Goal: Navigation & Orientation: Understand site structure

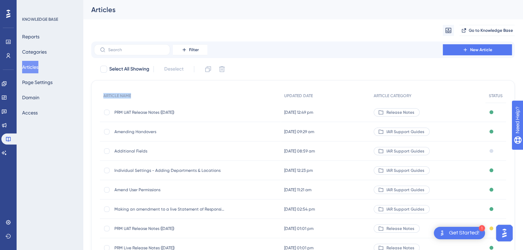
drag, startPoint x: 220, startPoint y: 96, endPoint x: 152, endPoint y: 68, distance: 73.3
click at [152, 68] on div "Select All Showing Deselect ARTICLE NAME UPDATED DATE ARTICLE CATEGORY STATUS P…" at bounding box center [302, 195] width 423 height 263
click at [7, 221] on icon at bounding box center [8, 222] width 4 height 4
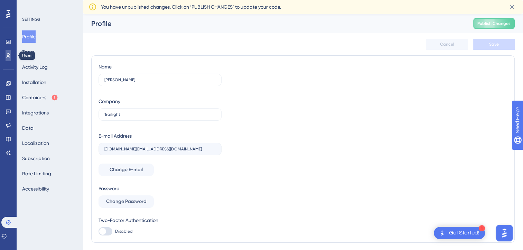
click at [8, 52] on link at bounding box center [9, 55] width 6 height 11
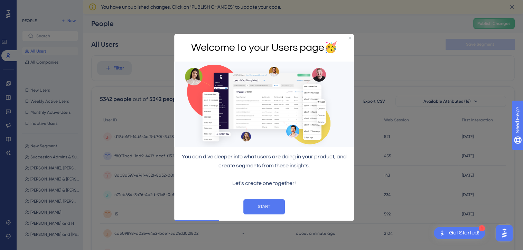
click at [348, 37] on icon "Close Preview" at bounding box center [349, 38] width 3 height 3
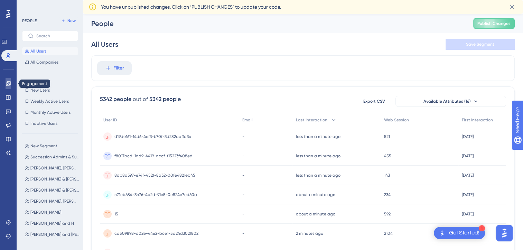
click at [9, 86] on link at bounding box center [9, 83] width 6 height 11
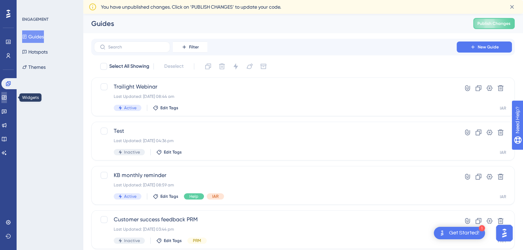
click at [6, 97] on icon at bounding box center [4, 97] width 4 height 4
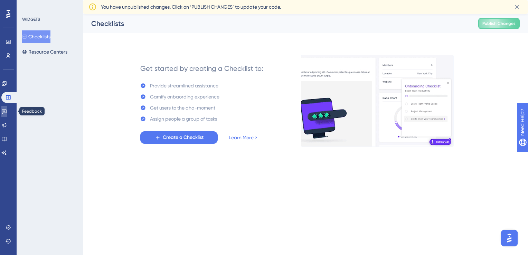
click at [7, 110] on icon at bounding box center [4, 112] width 6 height 6
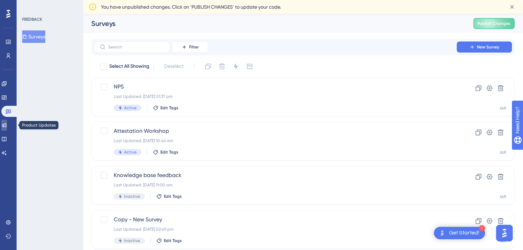
click at [7, 125] on icon at bounding box center [4, 125] width 6 height 6
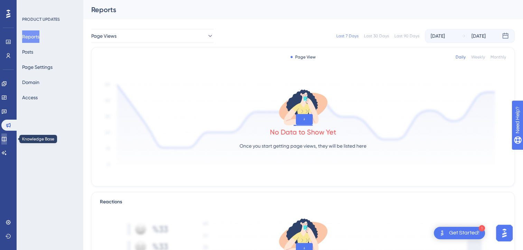
click at [6, 138] on icon at bounding box center [4, 139] width 4 height 4
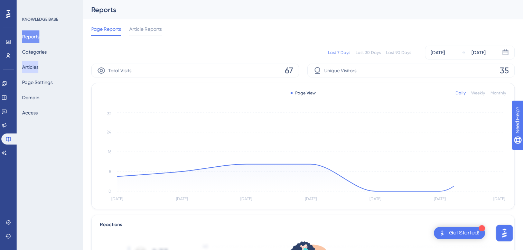
click at [35, 70] on button "Articles" at bounding box center [30, 67] width 16 height 12
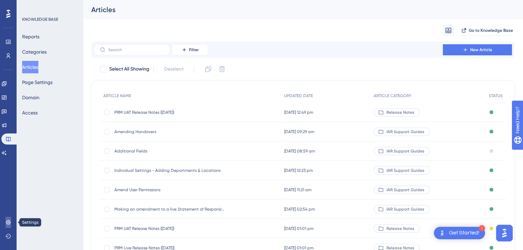
click at [8, 219] on icon at bounding box center [9, 222] width 6 height 6
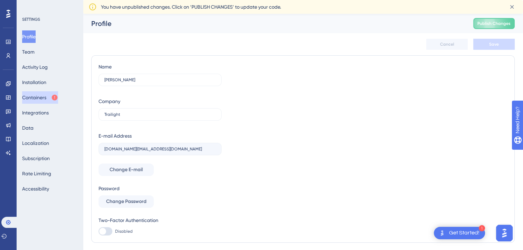
click at [37, 95] on button "Containers" at bounding box center [40, 97] width 36 height 12
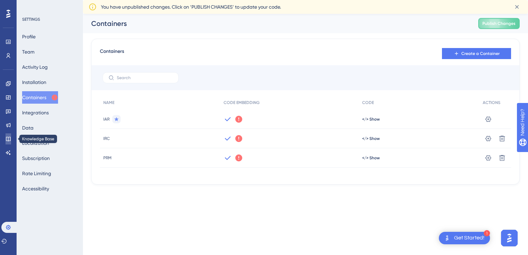
click at [8, 139] on icon at bounding box center [8, 139] width 4 height 4
